Goal: Task Accomplishment & Management: Use online tool/utility

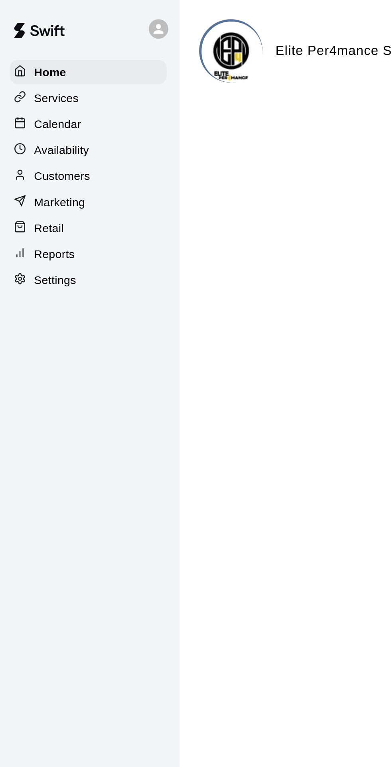
click at [35, 65] on div "Calendar" at bounding box center [44, 61] width 77 height 12
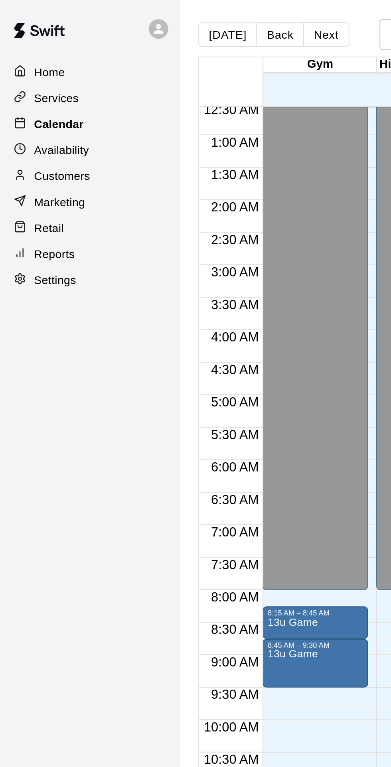
scroll to position [42, 0]
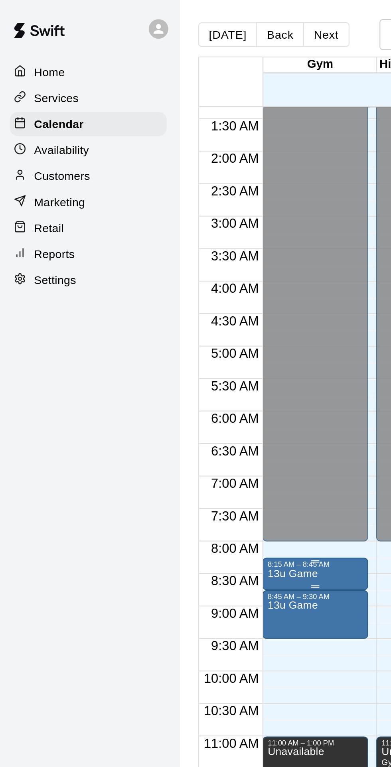
click at [165, 287] on div "13u Game" at bounding box center [156, 662] width 47 height 767
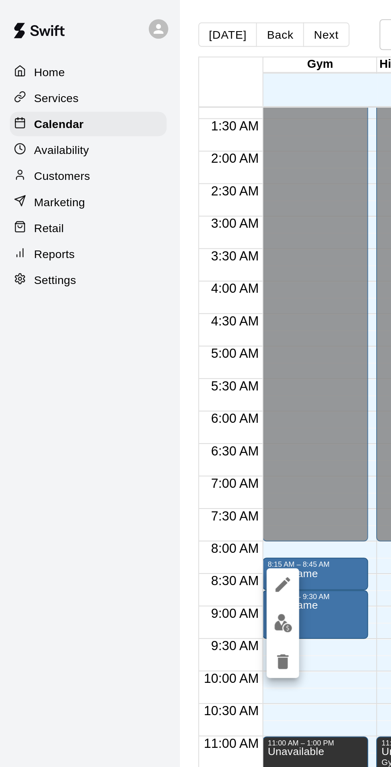
click at [142, 308] on img "edit" at bounding box center [140, 305] width 9 height 9
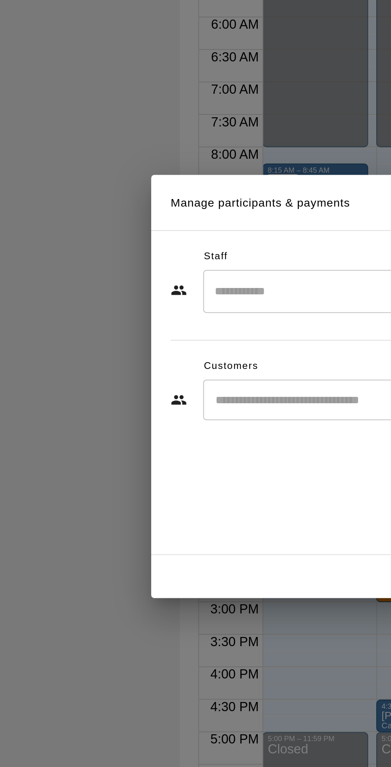
click at [152, 344] on input "Search staff" at bounding box center [203, 337] width 197 height 14
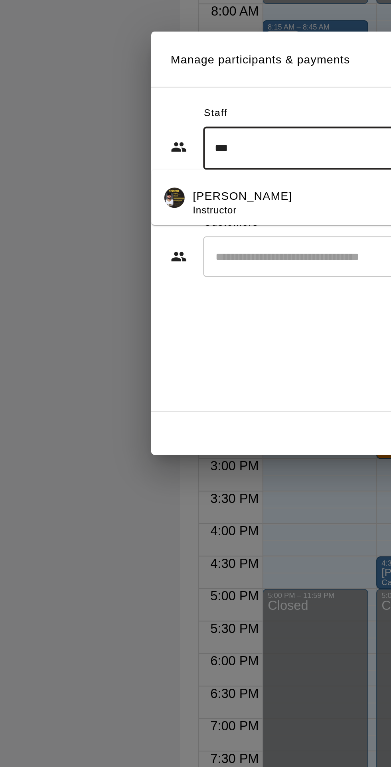
click at [158, 372] on div "Stephen Alemais Instructor" at bounding box center [184, 364] width 177 height 16
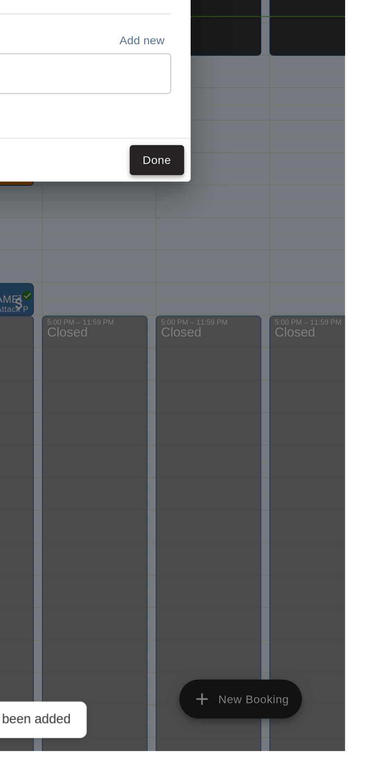
type input "***"
click at [312, 484] on button "Done" at bounding box center [298, 476] width 27 height 15
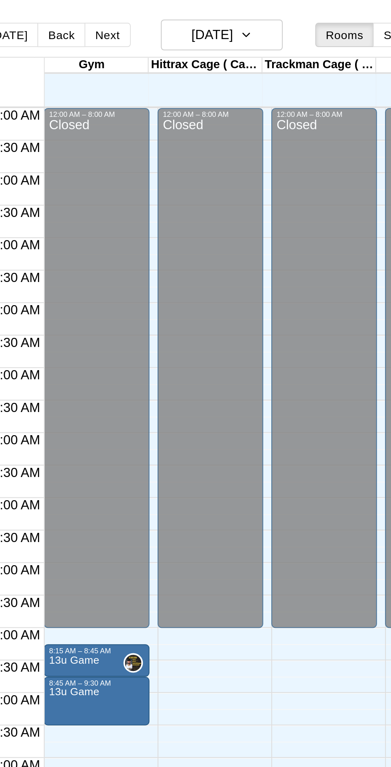
scroll to position [0, 0]
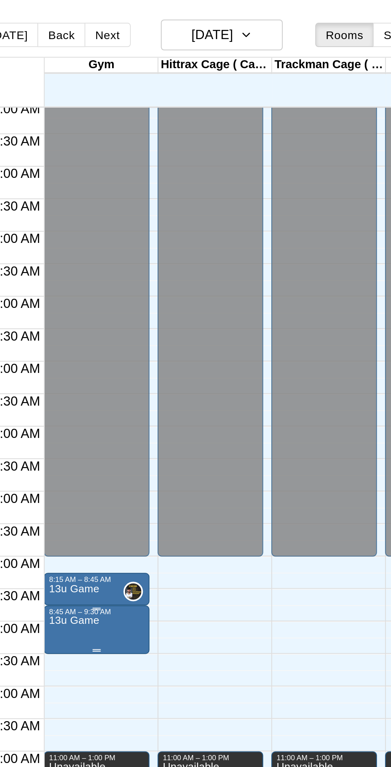
click at [169, 313] on div "13u Game" at bounding box center [156, 685] width 47 height 767
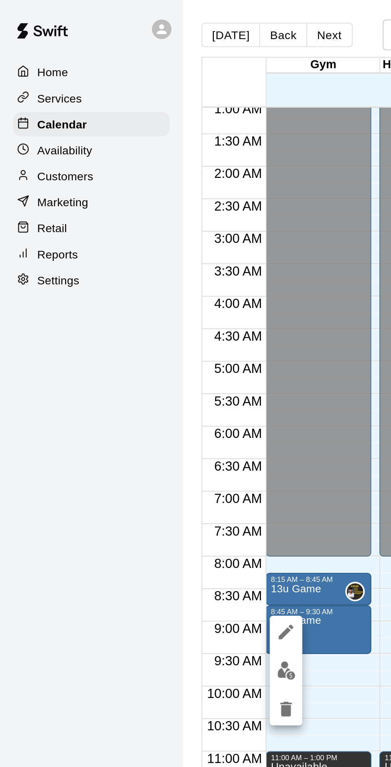
click at [138, 331] on img "edit" at bounding box center [140, 329] width 9 height 9
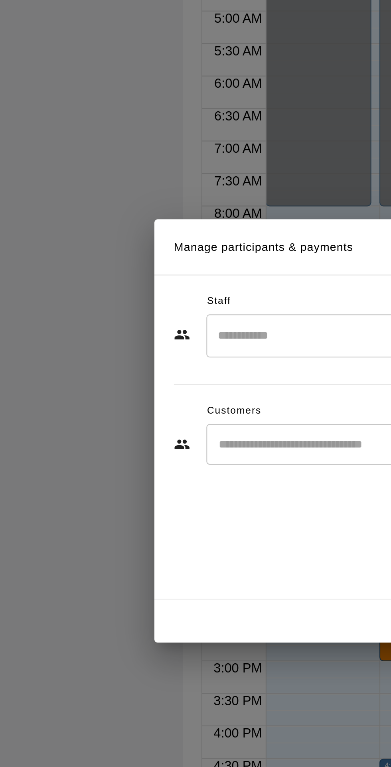
click at [154, 344] on input "Search staff" at bounding box center [203, 337] width 197 height 14
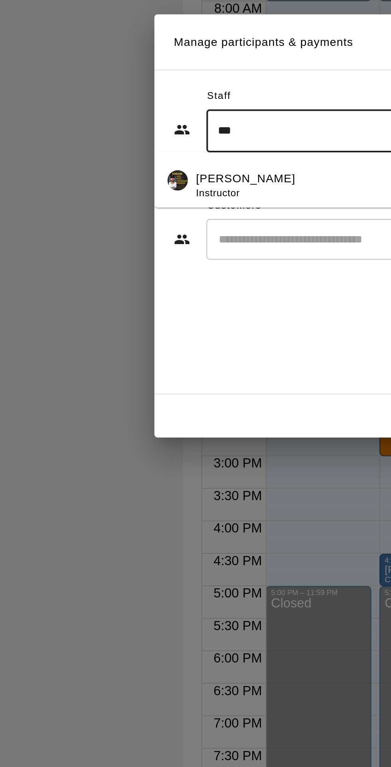
click at [145, 364] on p "Stephen Alemais" at bounding box center [120, 360] width 49 height 8
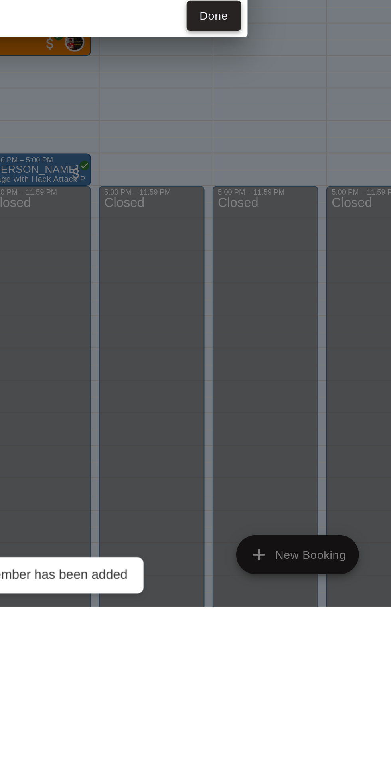
type input "***"
click at [312, 484] on button "Done" at bounding box center [298, 476] width 27 height 15
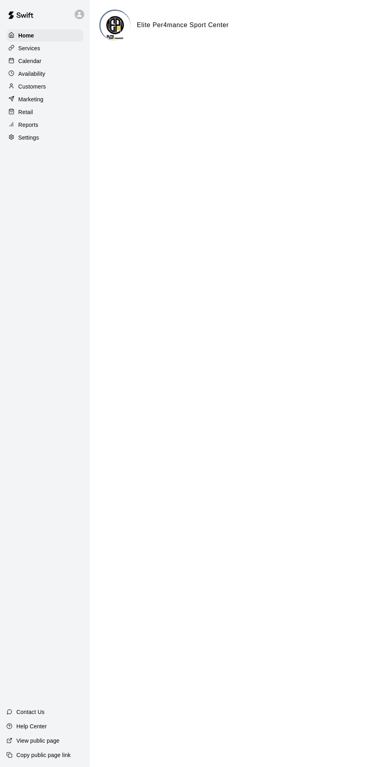
click at [329, 64] on main "Elite Per4mance Sport Center" at bounding box center [240, 32] width 301 height 64
